Goal: Task Accomplishment & Management: Manage account settings

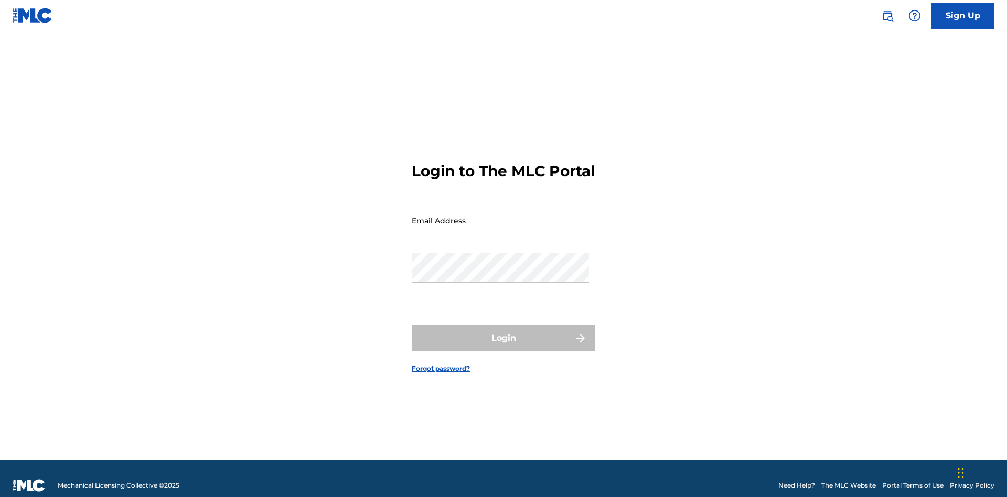
scroll to position [14, 0]
click at [501, 216] on input "Email Address" at bounding box center [500, 221] width 177 height 30
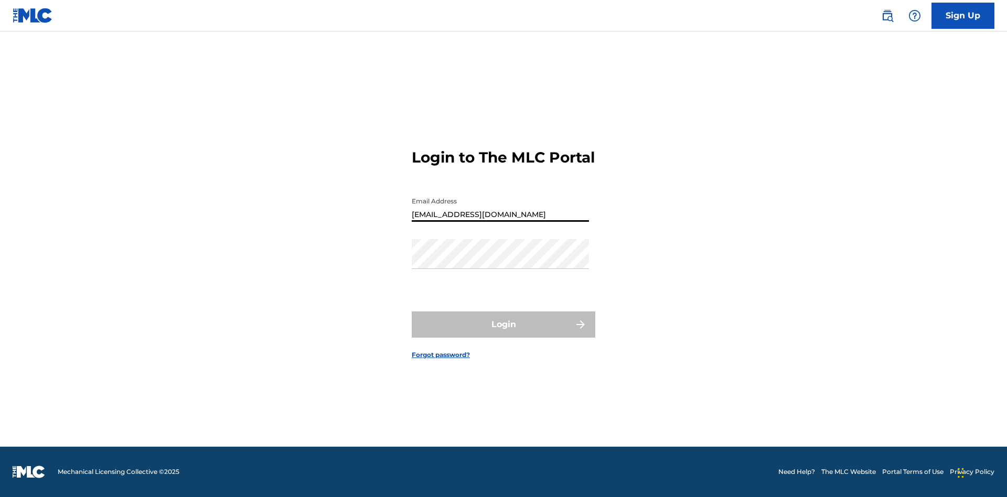
type input "Duke.McTesterson@gmail.com"
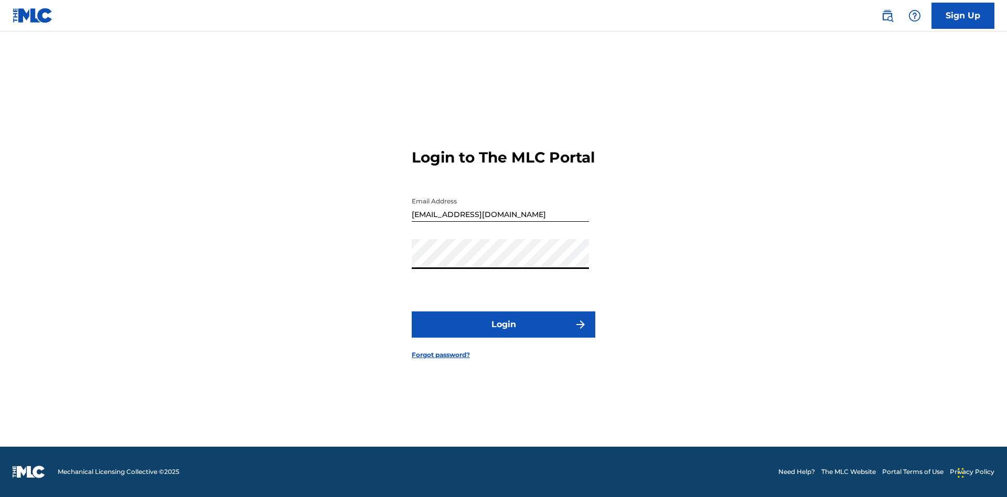
click at [504, 334] on button "Login" at bounding box center [504, 325] width 184 height 26
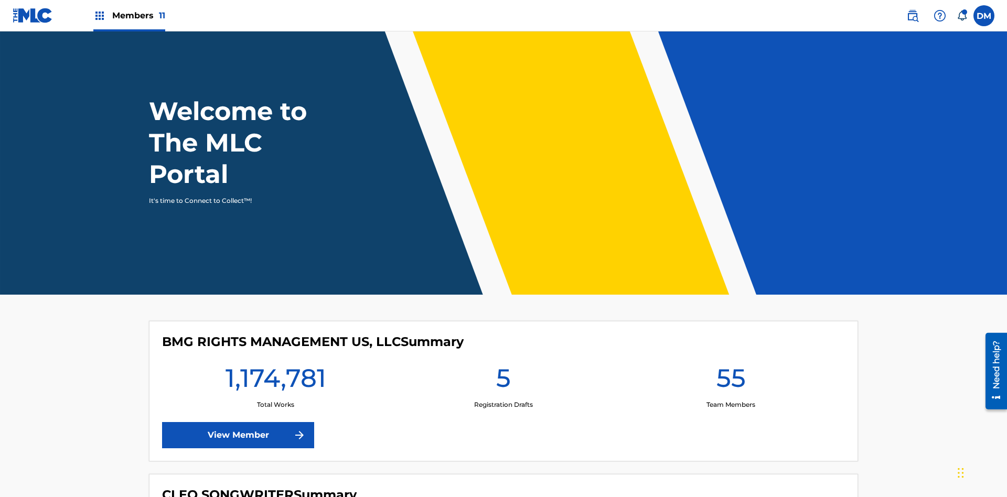
click at [129, 15] on span "Members 11" at bounding box center [138, 15] width 53 height 12
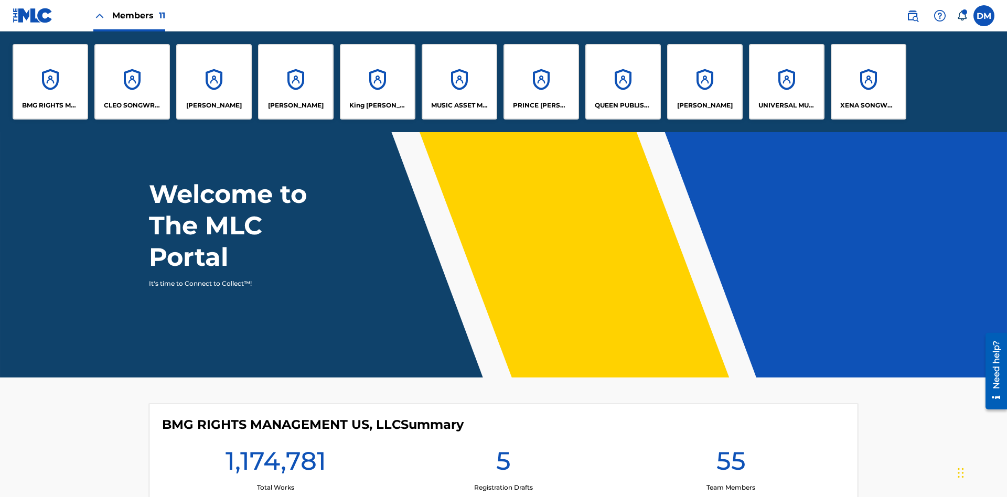
click at [787, 105] on p "UNIVERSAL MUSIC PUB GROUP" at bounding box center [787, 105] width 57 height 9
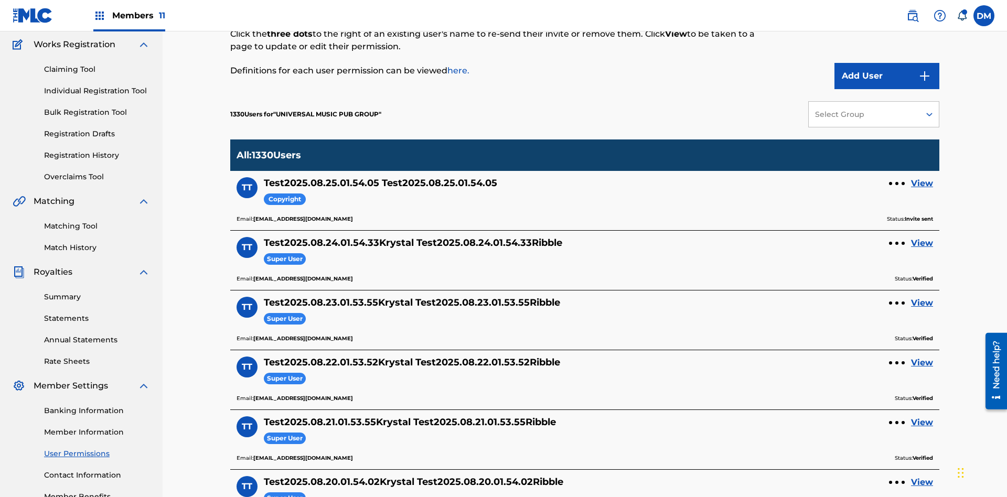
click at [887, 76] on button "Add User" at bounding box center [887, 76] width 105 height 26
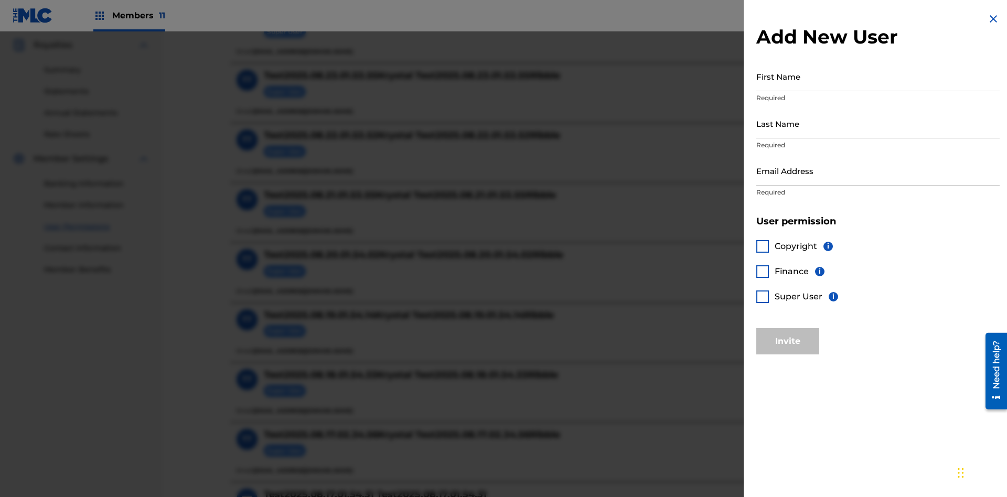
click at [878, 76] on input "First Name" at bounding box center [878, 76] width 243 height 30
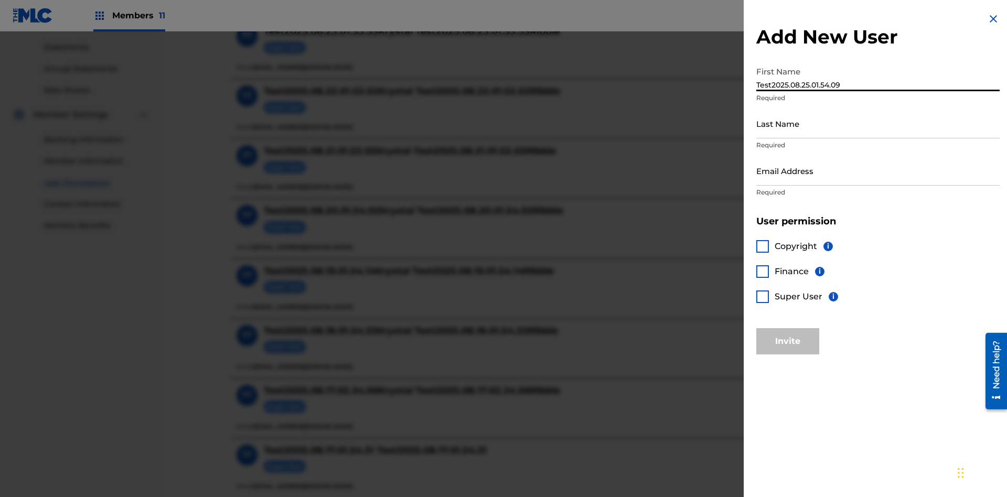
type input "Test2025.08.25.01.54.09"
click at [878, 123] on input "Last Name" at bounding box center [878, 124] width 243 height 30
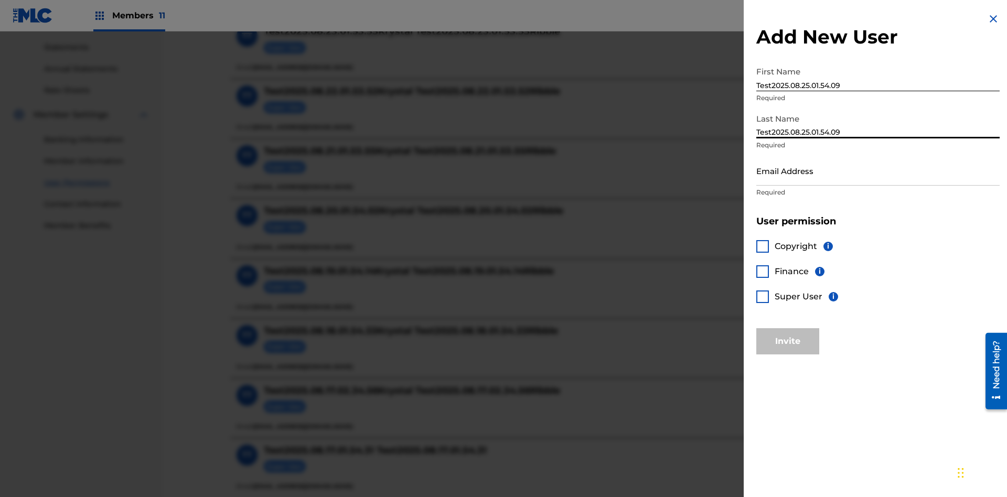
type input "Test2025.08.25.01.54.09"
click at [878, 171] on input "Email Address" at bounding box center [878, 171] width 243 height 30
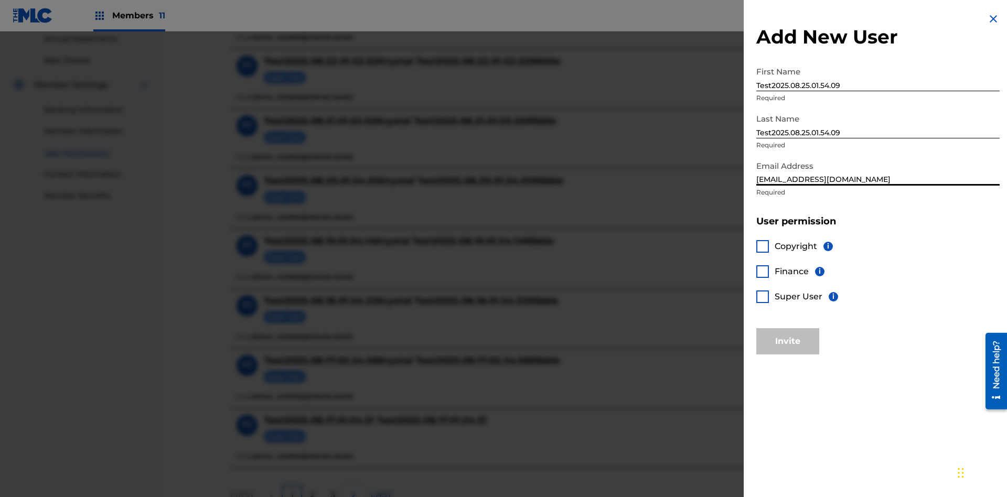
type input "c903cd63-4069-40b9-88a3-a7f62646e68e@mailslurp.biz"
click at [763, 296] on div at bounding box center [763, 297] width 13 height 13
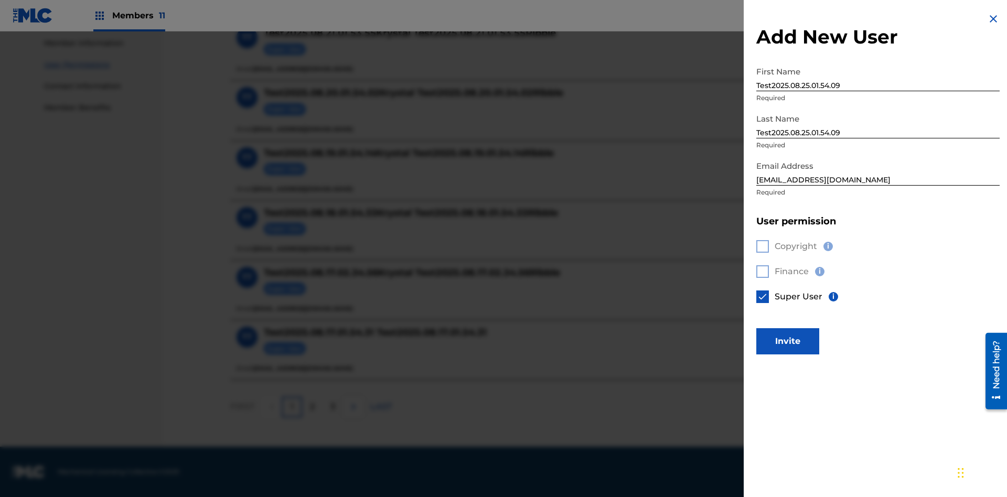
click at [788, 341] on button "Invite" at bounding box center [788, 341] width 63 height 26
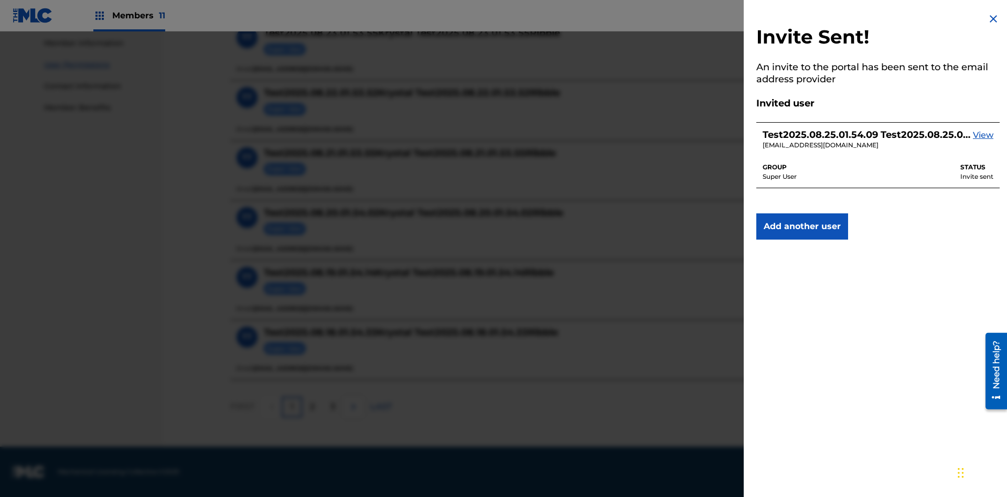
click at [994, 19] on img at bounding box center [993, 19] width 13 height 13
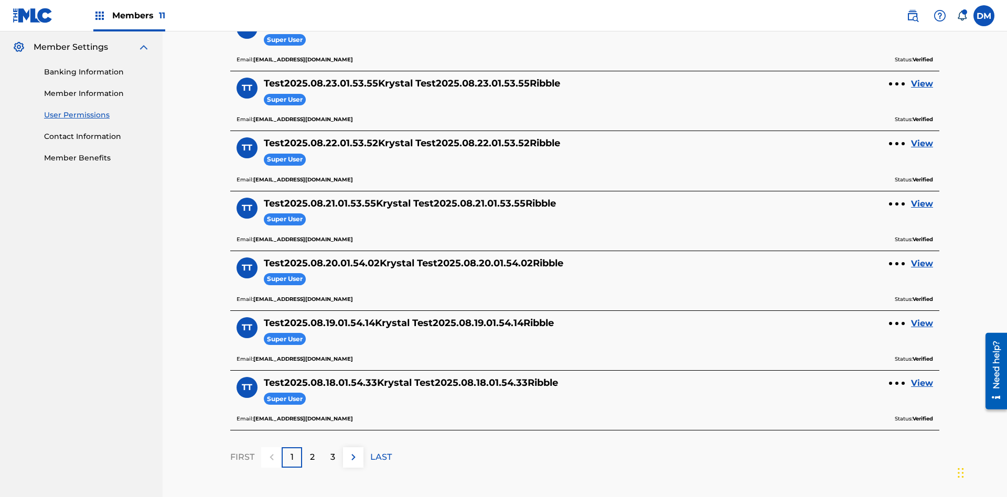
click at [984, 15] on label at bounding box center [984, 15] width 21 height 21
click at [984, 16] on input "DM Duke McTesterson duke.mctesterson@gmail.com Notification Preferences Profile…" at bounding box center [984, 16] width 0 height 0
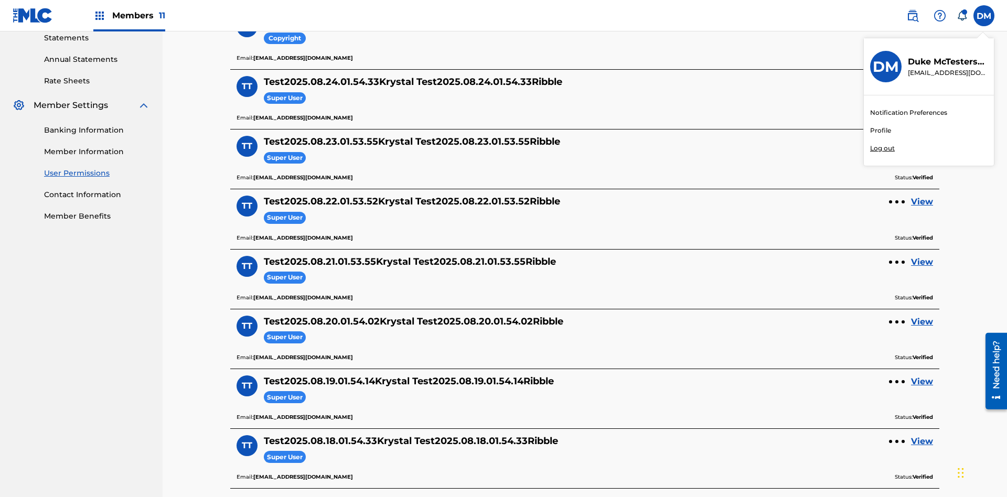
click at [883, 148] on p "Log out" at bounding box center [882, 148] width 25 height 9
click at [984, 16] on input "DM Duke McTesterson duke.mctesterson@gmail.com Notification Preferences Profile…" at bounding box center [984, 16] width 0 height 0
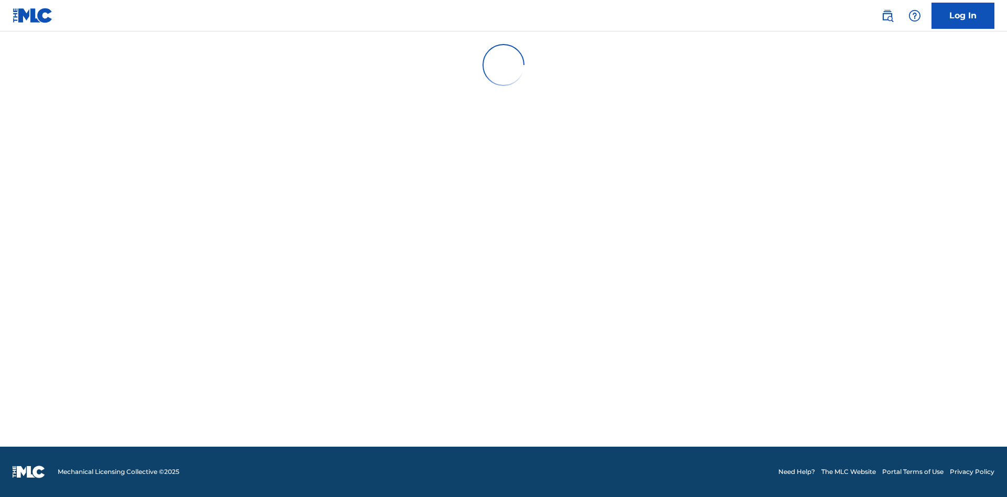
scroll to position [14, 0]
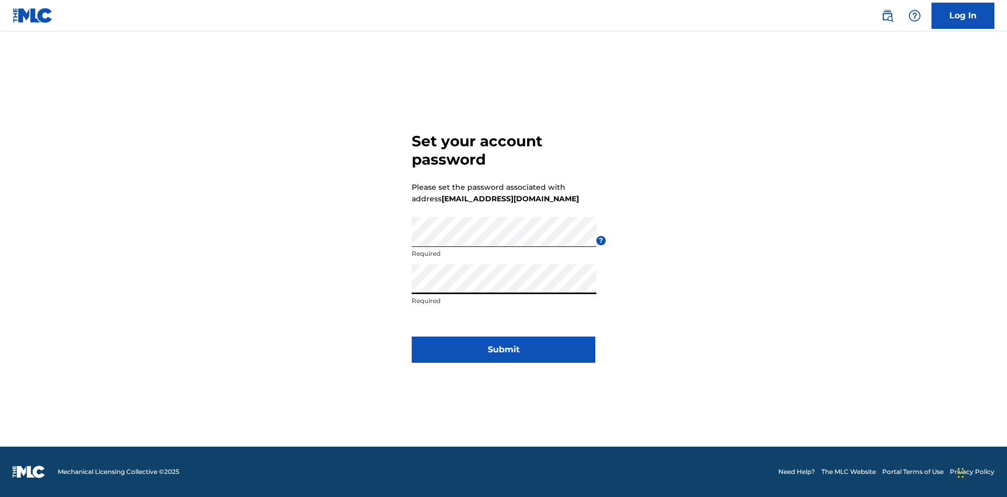
click at [504, 356] on button "Submit" at bounding box center [504, 350] width 184 height 26
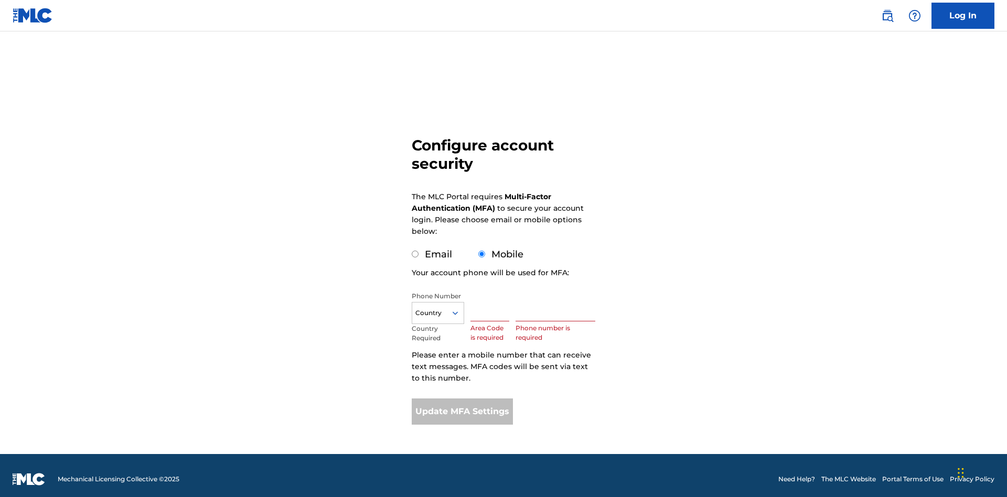
scroll to position [10, 0]
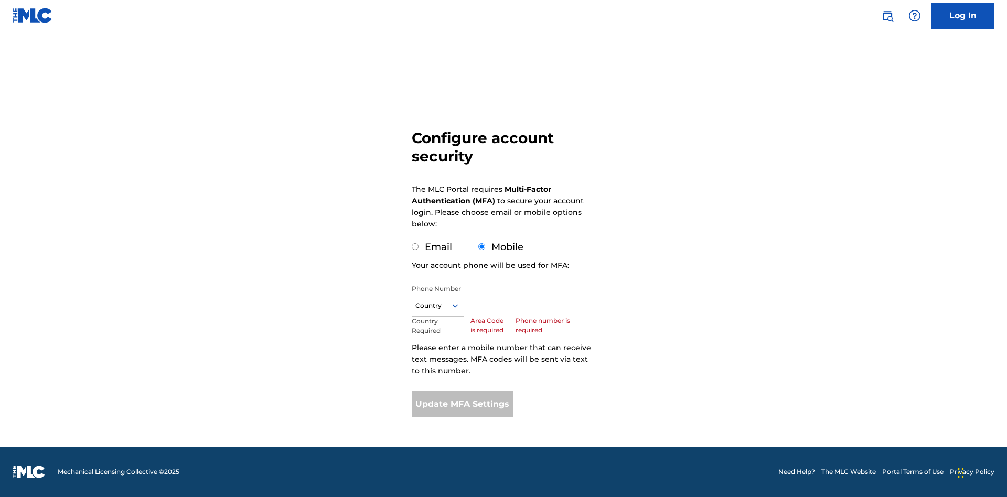
click at [482, 247] on input "Mobile" at bounding box center [482, 246] width 7 height 7
click at [460, 306] on icon at bounding box center [455, 305] width 9 height 9
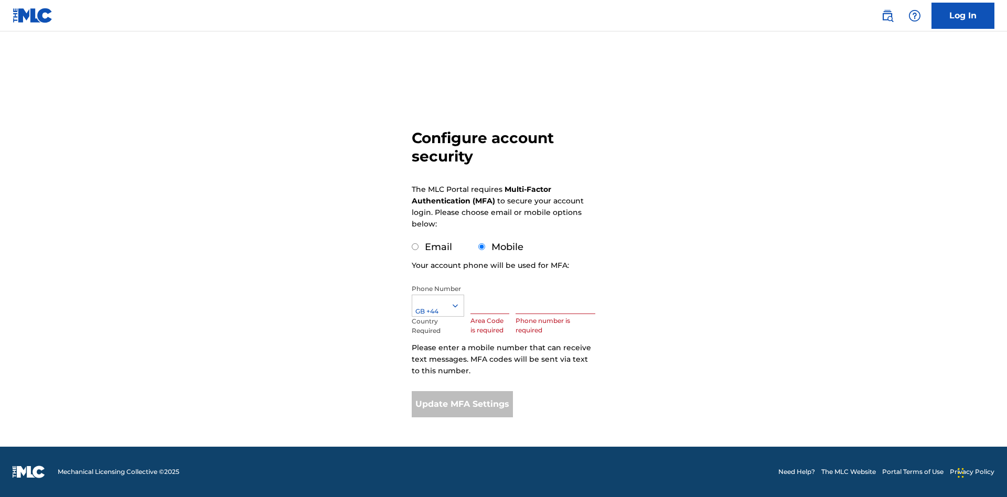
scroll to position [0, 0]
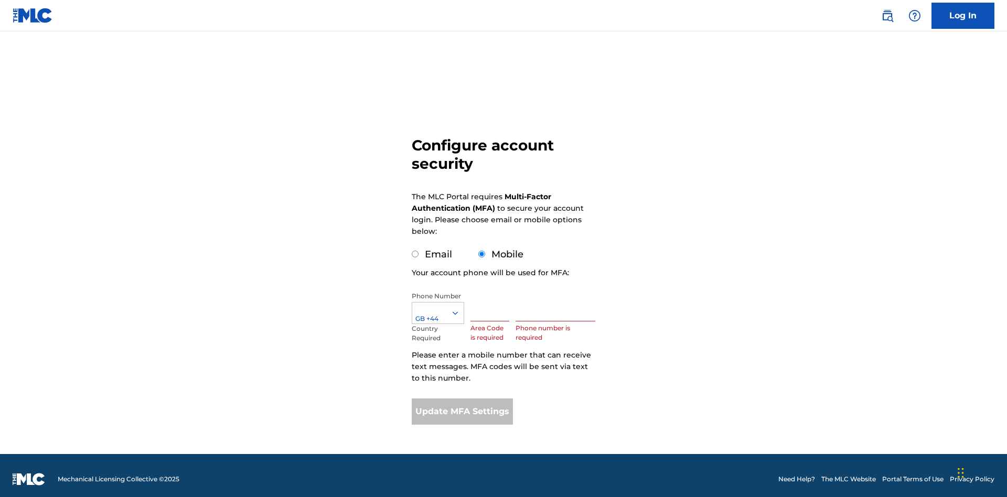
click at [492, 299] on input "text" at bounding box center [490, 307] width 39 height 30
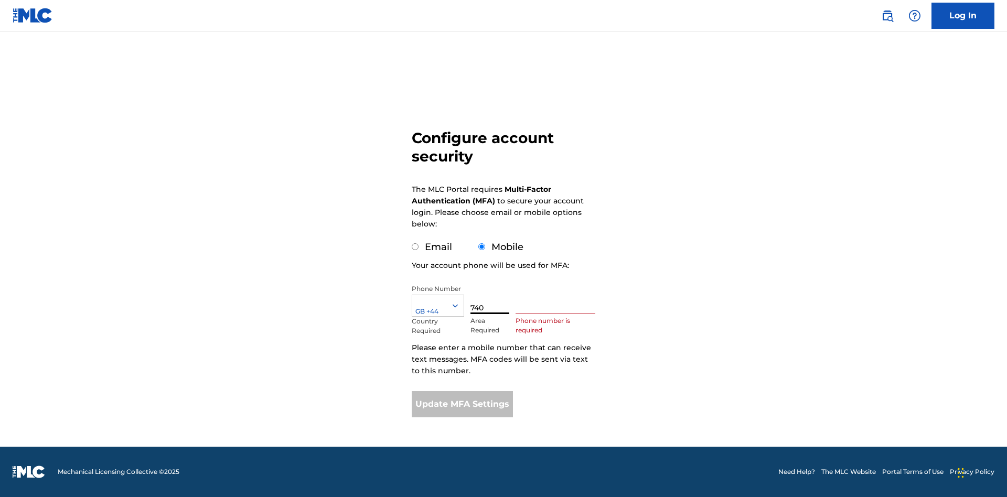
type input "740"
click at [558, 299] on input "text" at bounding box center [556, 299] width 80 height 30
type input "1252166"
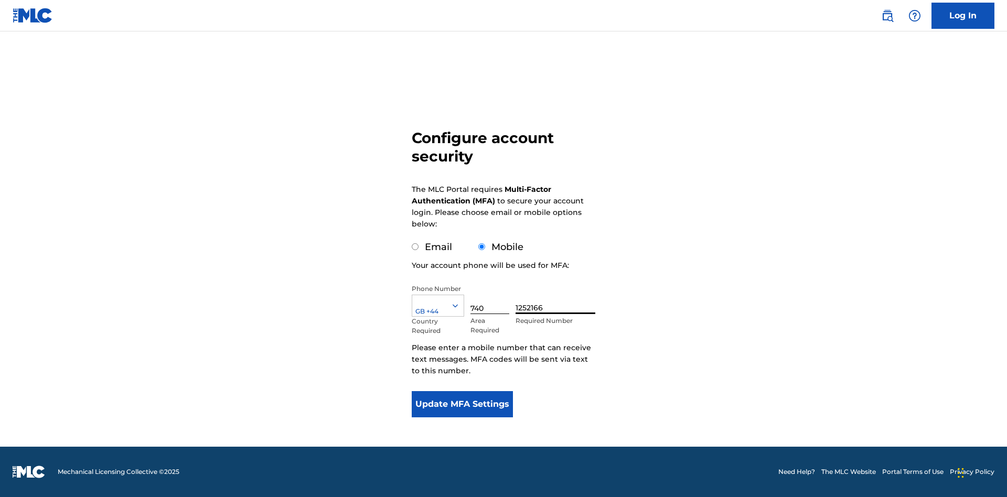
click at [462, 405] on button "Update MFA Settings" at bounding box center [462, 404] width 101 height 26
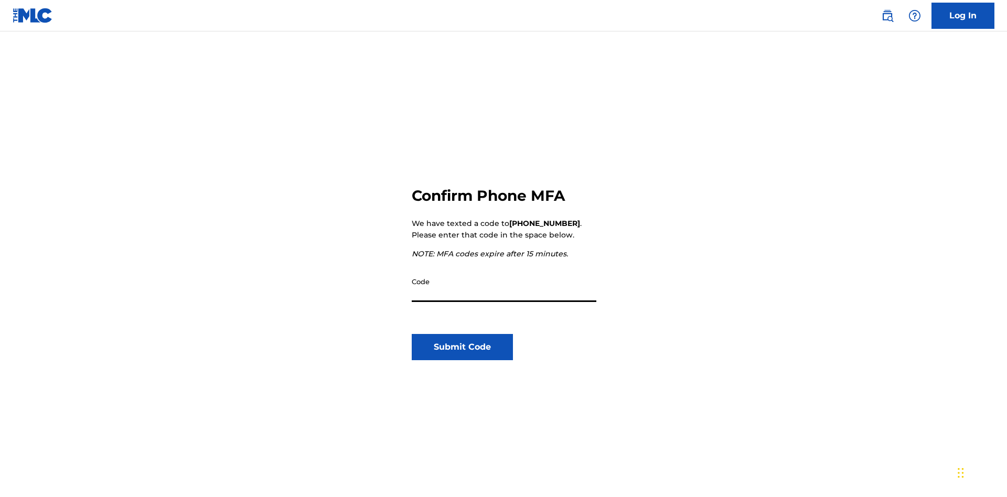
scroll to position [109, 0]
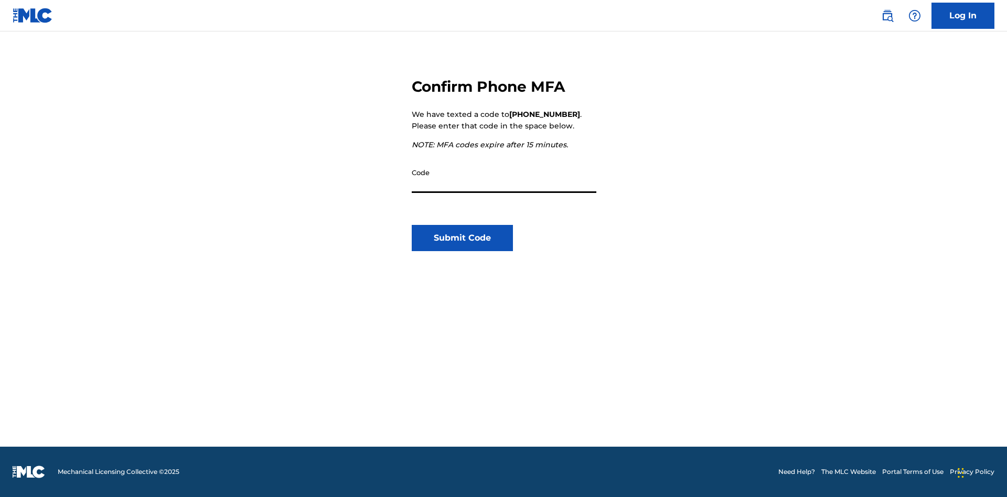
click at [504, 178] on input "Code" at bounding box center [504, 178] width 185 height 30
type input "058856"
click at [462, 238] on button "Submit Code" at bounding box center [462, 238] width 101 height 26
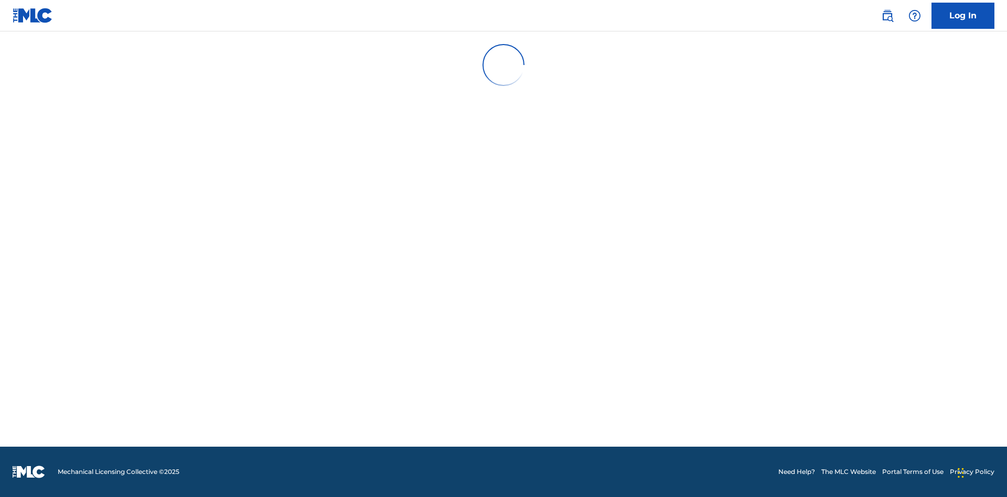
scroll to position [0, 0]
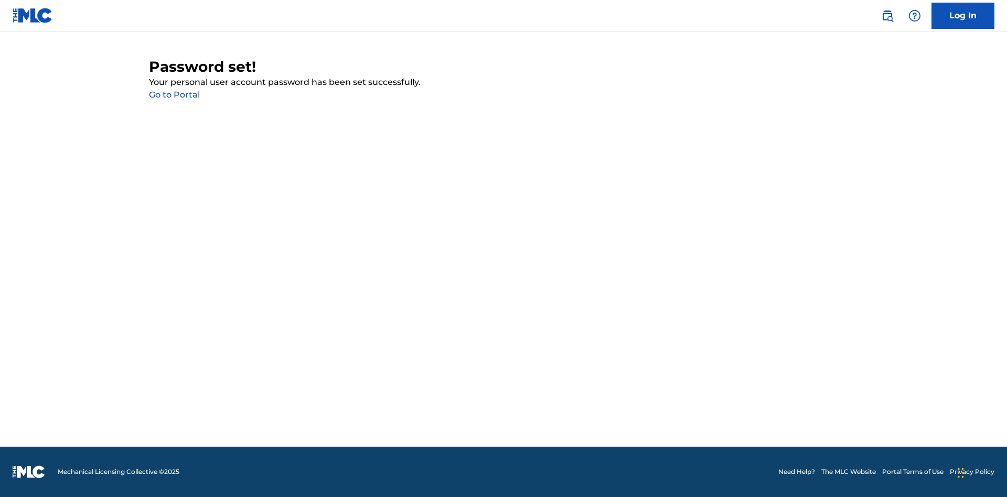
click at [174, 95] on link "Go to Portal" at bounding box center [174, 95] width 51 height 10
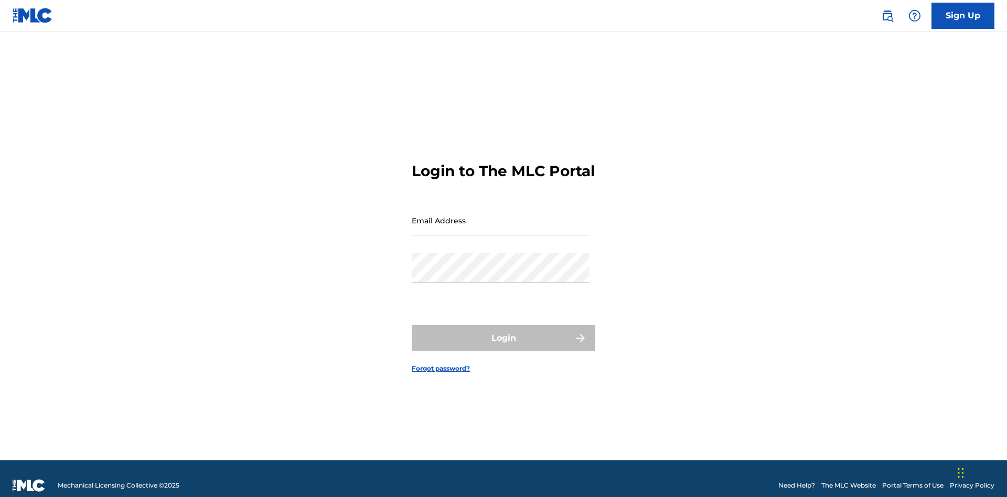
click at [501, 216] on input "Email Address" at bounding box center [500, 221] width 177 height 30
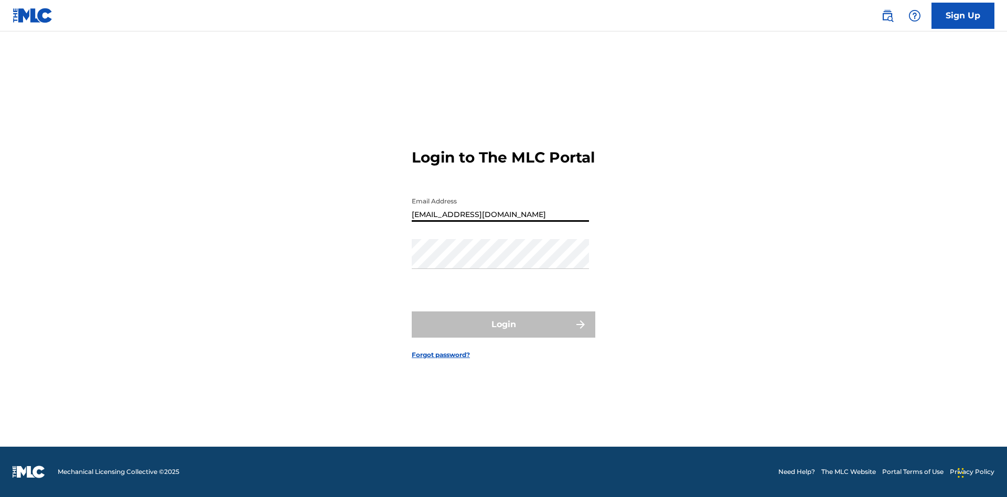
scroll to position [0, 33]
type input "c903cd63-4069-40b9-88a3-a7f62646e68e@mailslurp.biz"
click at [504, 334] on button "Login" at bounding box center [504, 325] width 184 height 26
